Goal: Task Accomplishment & Management: Manage account settings

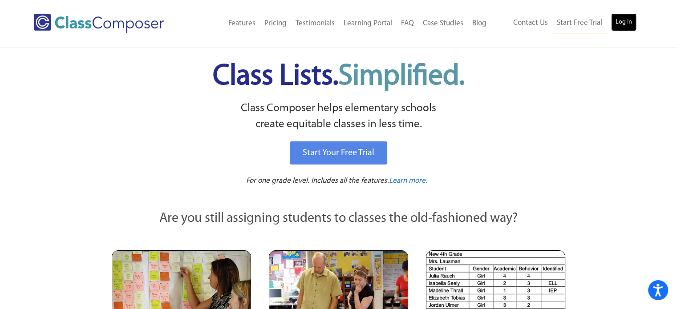
click at [617, 22] on link "Log In" at bounding box center [623, 22] width 25 height 18
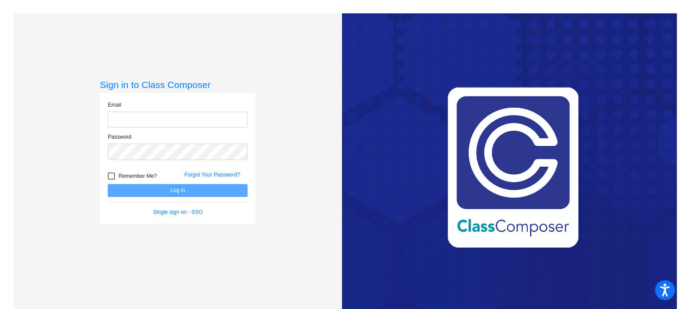
click at [186, 120] on input "email" at bounding box center [178, 120] width 140 height 16
type input "[EMAIL_ADDRESS][DOMAIN_NAME]"
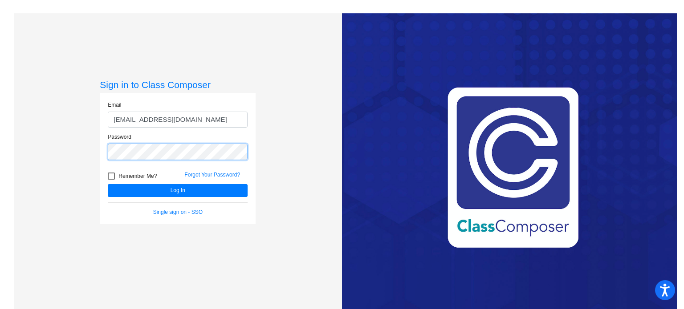
click at [108, 184] on button "Log In" at bounding box center [178, 190] width 140 height 13
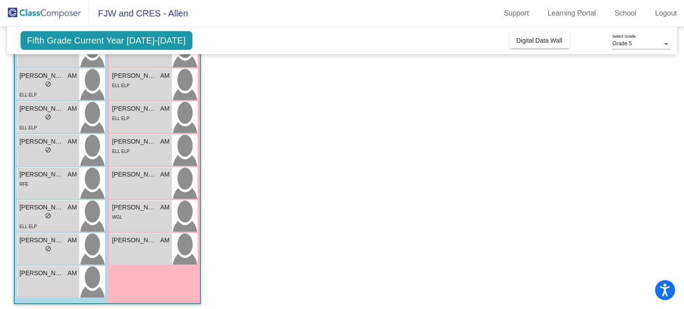
scroll to position [273, 0]
click at [49, 211] on span "[PERSON_NAME]" at bounding box center [42, 206] width 45 height 9
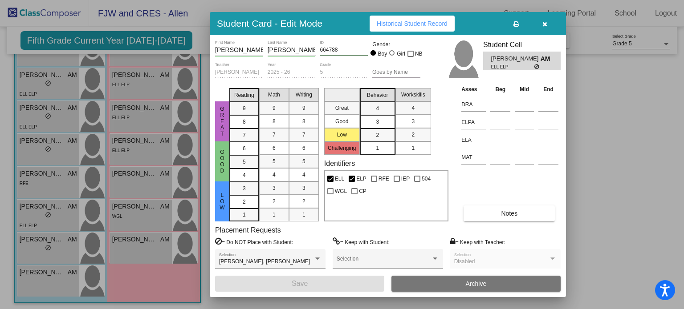
click at [545, 23] on icon "button" at bounding box center [544, 24] width 5 height 6
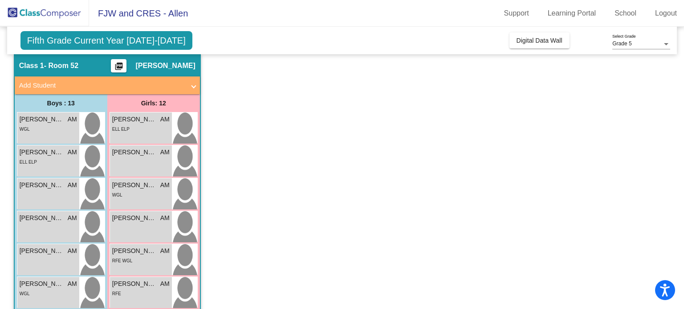
scroll to position [0, 0]
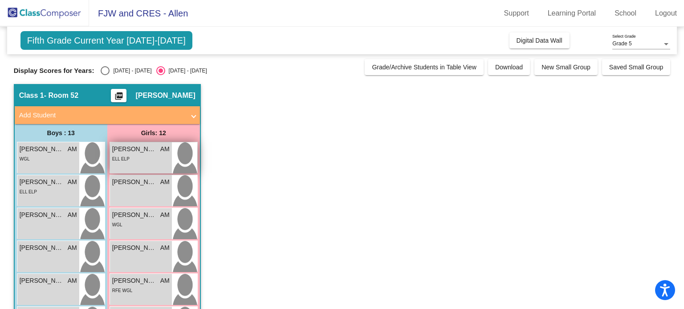
click at [132, 160] on div "ELL ELP" at bounding box center [140, 158] width 57 height 9
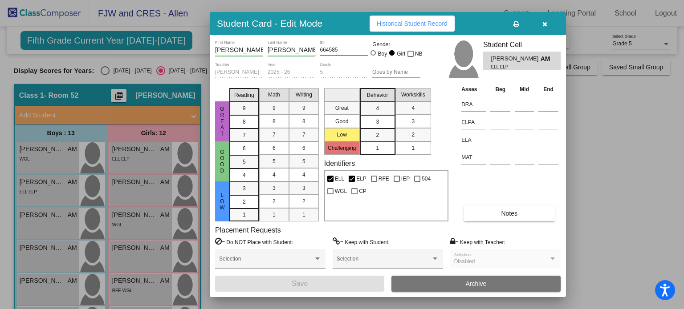
click at [543, 23] on icon "button" at bounding box center [544, 24] width 5 height 6
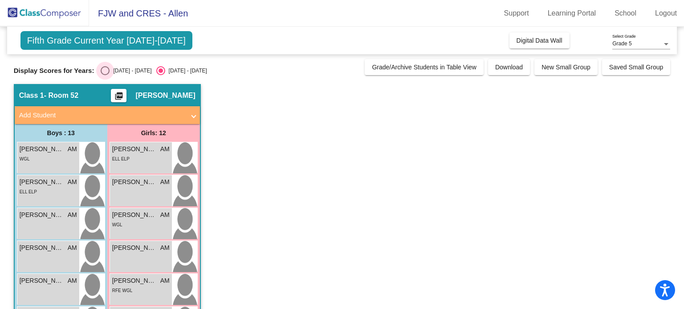
click at [105, 69] on div "Select an option" at bounding box center [105, 70] width 9 height 9
click at [105, 75] on input "2024 - 2025" at bounding box center [105, 75] width 0 height 0
radio input "true"
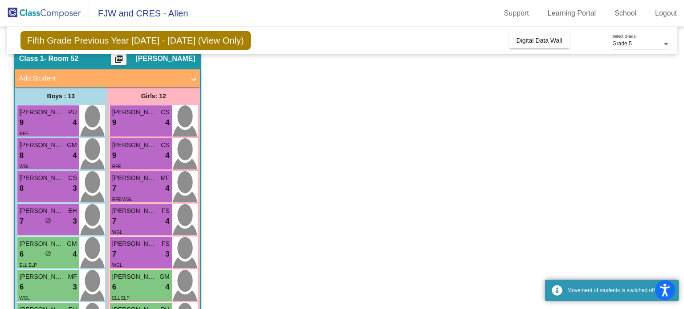
scroll to position [0, 0]
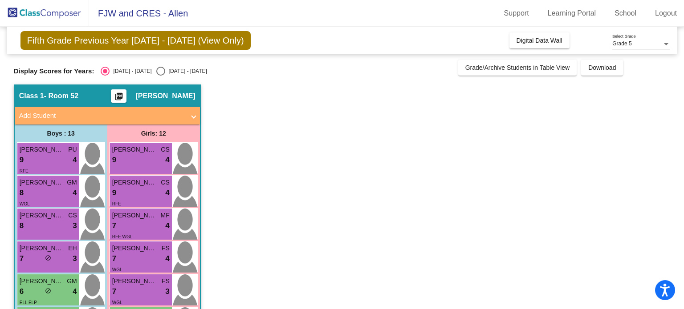
click at [156, 71] on div "Select an option" at bounding box center [160, 71] width 9 height 9
click at [160, 76] on input "2025 - 2026" at bounding box center [160, 76] width 0 height 0
radio input "true"
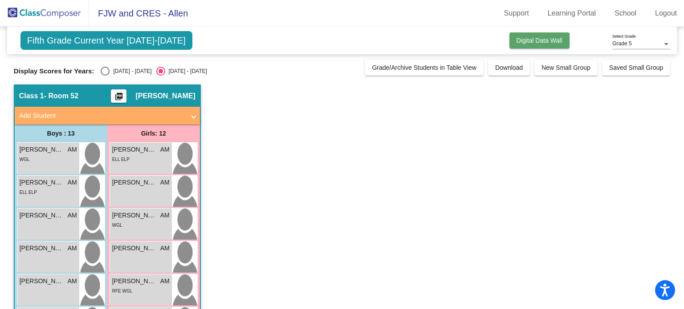
click at [518, 41] on span "Digital Data Wall" at bounding box center [540, 40] width 46 height 7
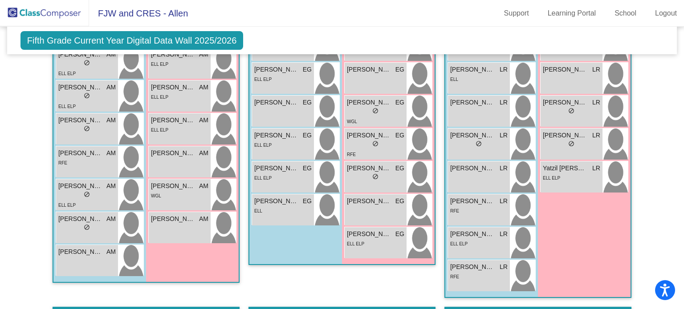
scroll to position [465, 0]
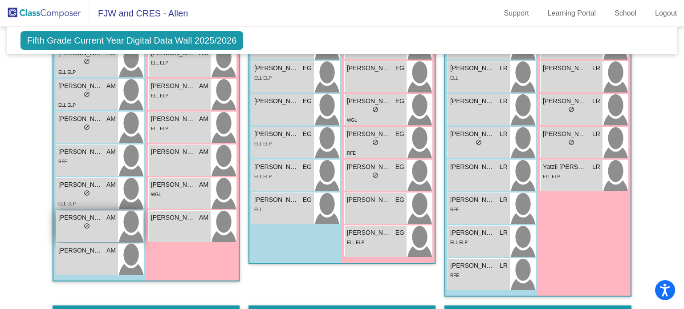
click at [86, 230] on div "lock do_not_disturb_alt" at bounding box center [87, 227] width 6 height 9
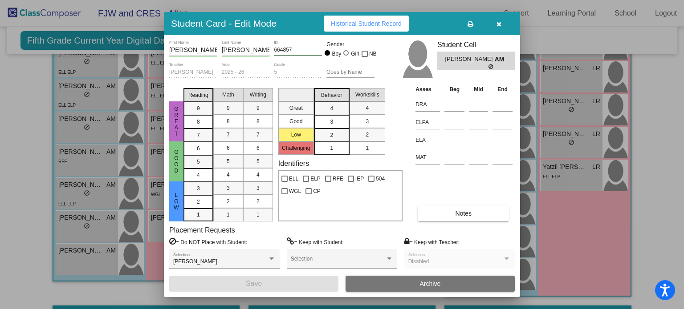
click at [497, 23] on icon "button" at bounding box center [498, 24] width 5 height 6
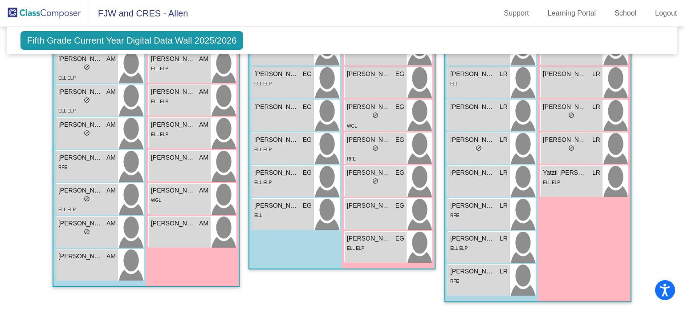
scroll to position [460, 0]
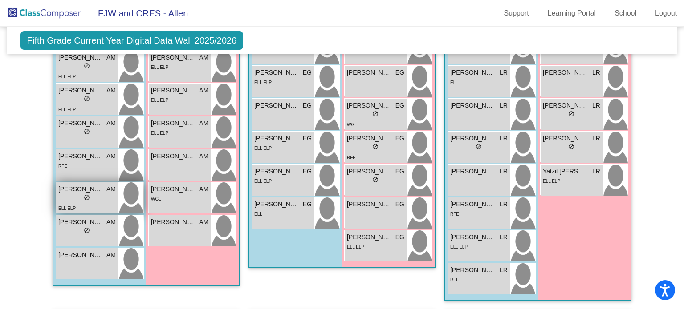
click at [92, 200] on div "lock do_not_disturb_alt" at bounding box center [86, 198] width 57 height 9
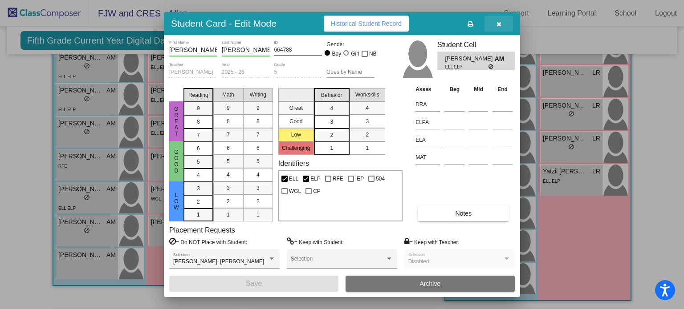
click at [501, 22] on button "button" at bounding box center [498, 24] width 28 height 16
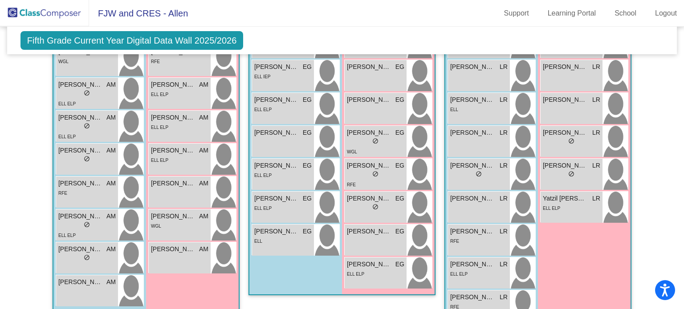
scroll to position [452, 0]
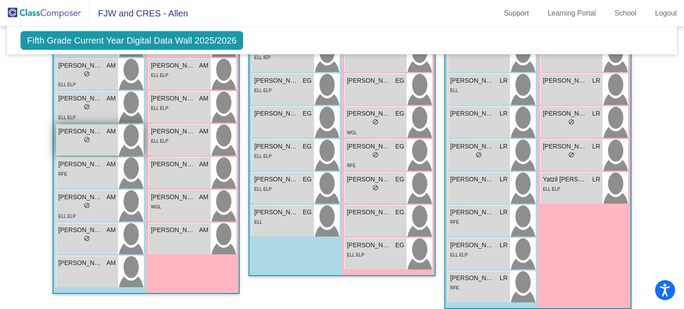
click at [94, 142] on div "lock do_not_disturb_alt" at bounding box center [86, 140] width 57 height 9
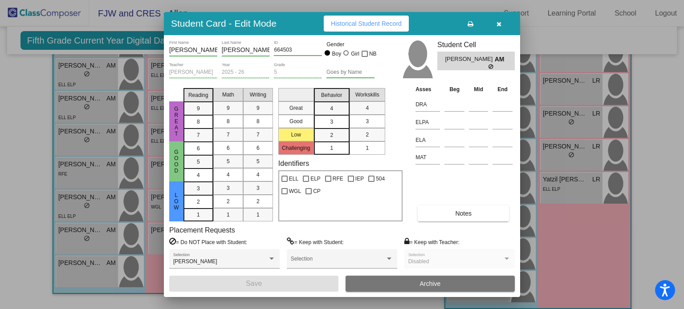
click at [499, 24] on icon "button" at bounding box center [498, 24] width 5 height 6
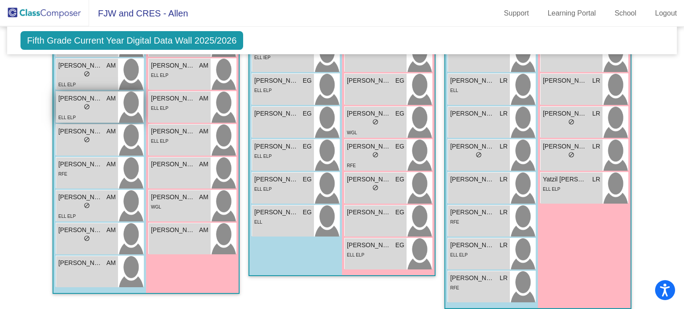
click at [94, 108] on div "lock do_not_disturb_alt" at bounding box center [86, 107] width 57 height 9
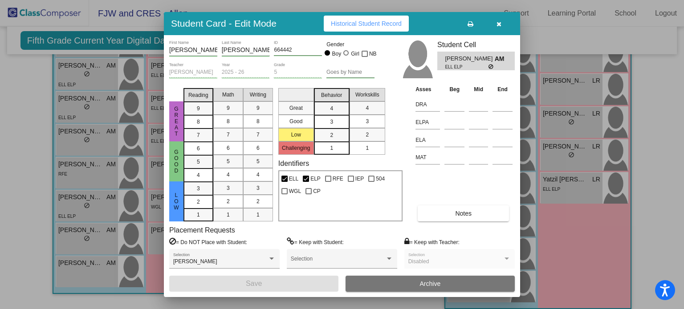
click at [500, 23] on icon "button" at bounding box center [498, 24] width 5 height 6
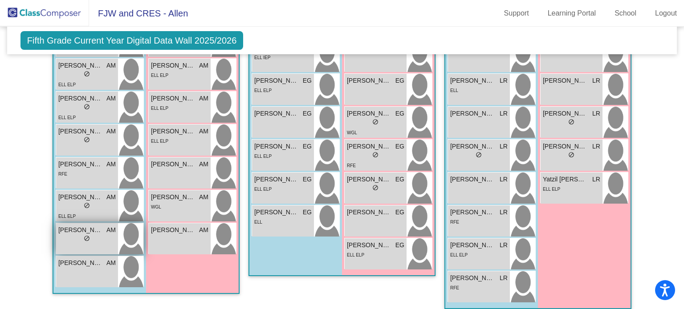
click at [94, 235] on div "lock do_not_disturb_alt" at bounding box center [86, 239] width 57 height 9
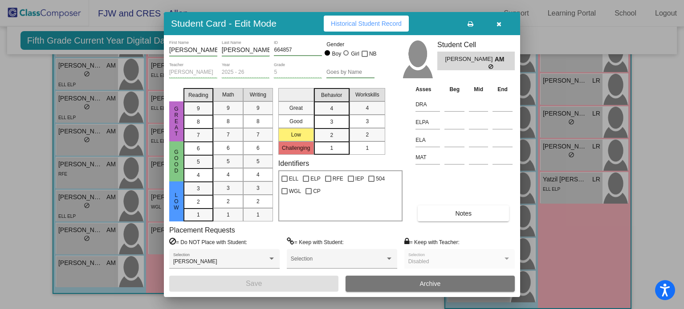
click at [499, 25] on icon "button" at bounding box center [498, 24] width 5 height 6
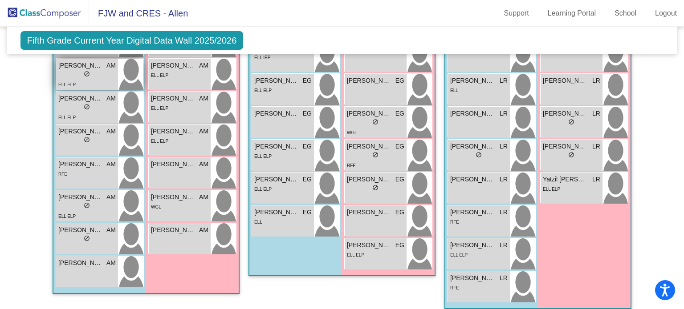
click at [78, 70] on div "lock do_not_disturb_alt" at bounding box center [86, 74] width 57 height 9
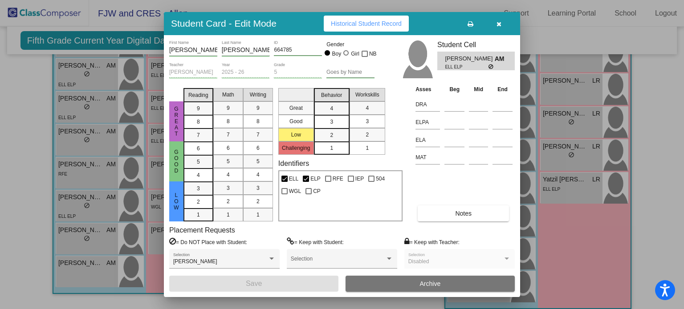
click at [497, 21] on icon "button" at bounding box center [498, 24] width 5 height 6
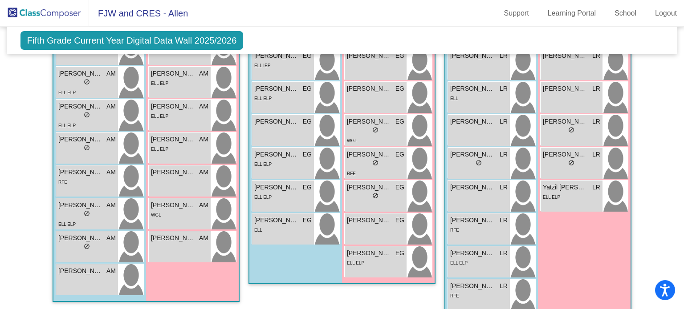
scroll to position [443, 0]
click at [2, 189] on mat-sidenav-content "Grade 5 Select Grade Fifth Grade Current Year Digital Data Wall 2025/2026 Add, …" at bounding box center [342, 168] width 684 height 283
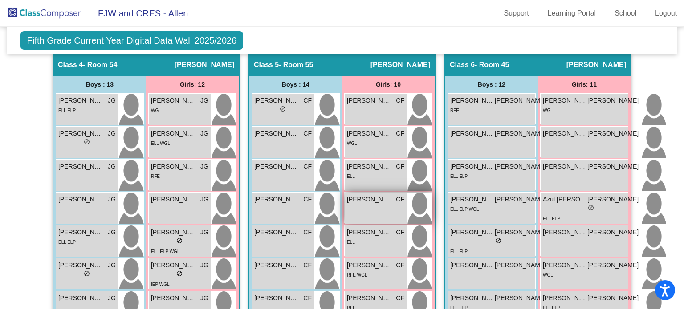
scroll to position [719, 0]
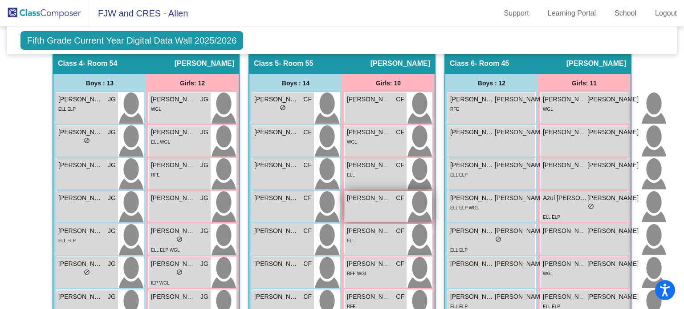
click at [363, 214] on div "Alicia Manzano Moreno CF lock do_not_disturb_alt" at bounding box center [376, 206] width 62 height 31
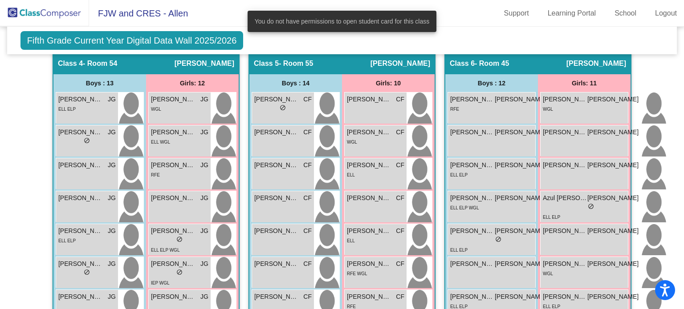
click at [443, 42] on div "You do not have permissions to open student card for this class" at bounding box center [342, 21] width 211 height 43
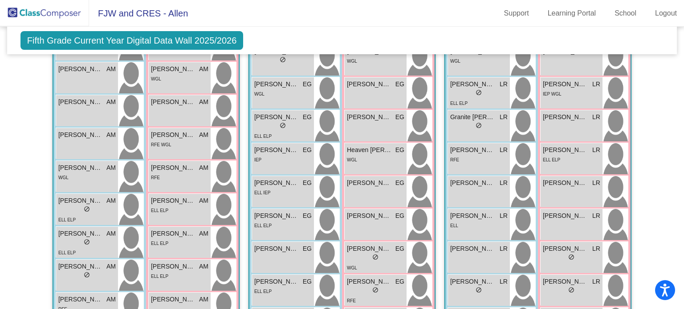
scroll to position [315, 0]
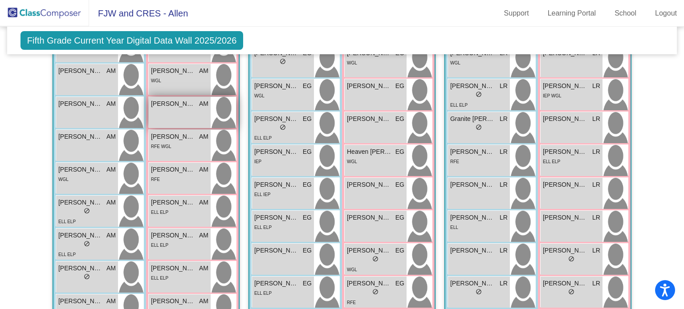
click at [165, 122] on div "Aubrielle Hernandez AM lock do_not_disturb_alt" at bounding box center [180, 112] width 62 height 31
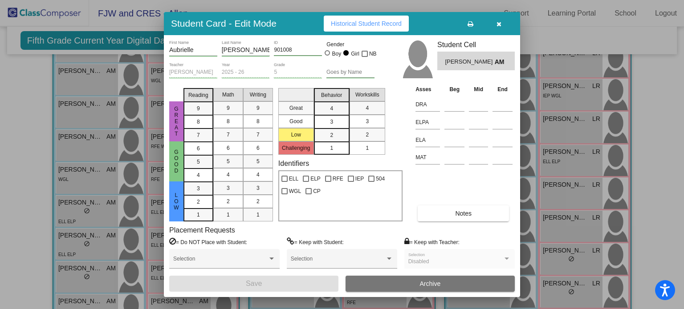
click at [502, 24] on button "button" at bounding box center [498, 24] width 28 height 16
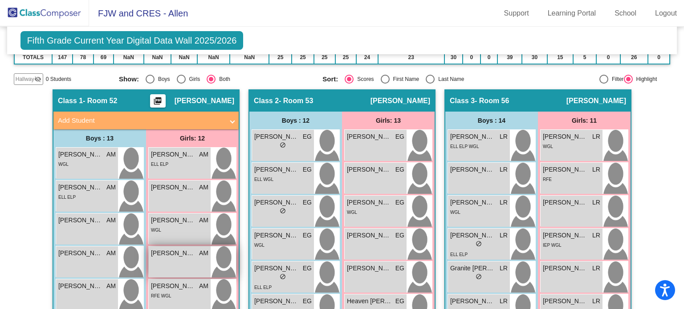
scroll to position [0, 0]
